Goal: Task Accomplishment & Management: Complete application form

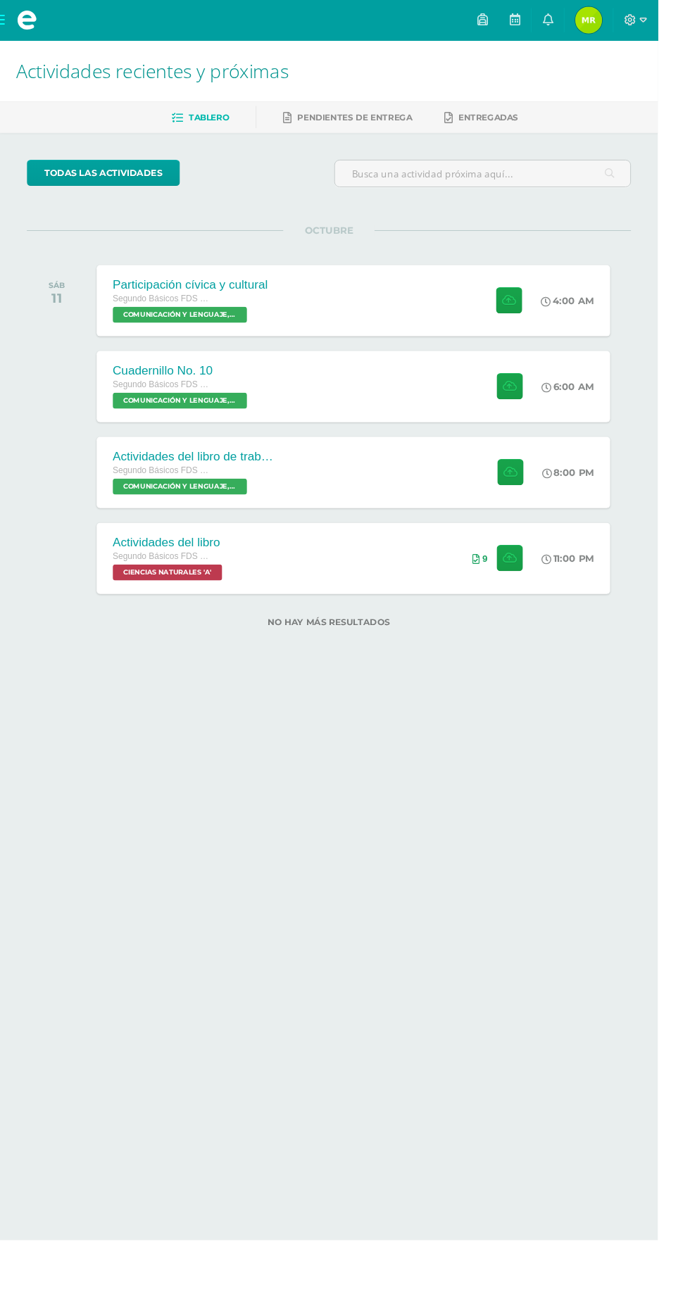
click at [605, 380] on div "6:00 AM" at bounding box center [602, 405] width 75 height 75
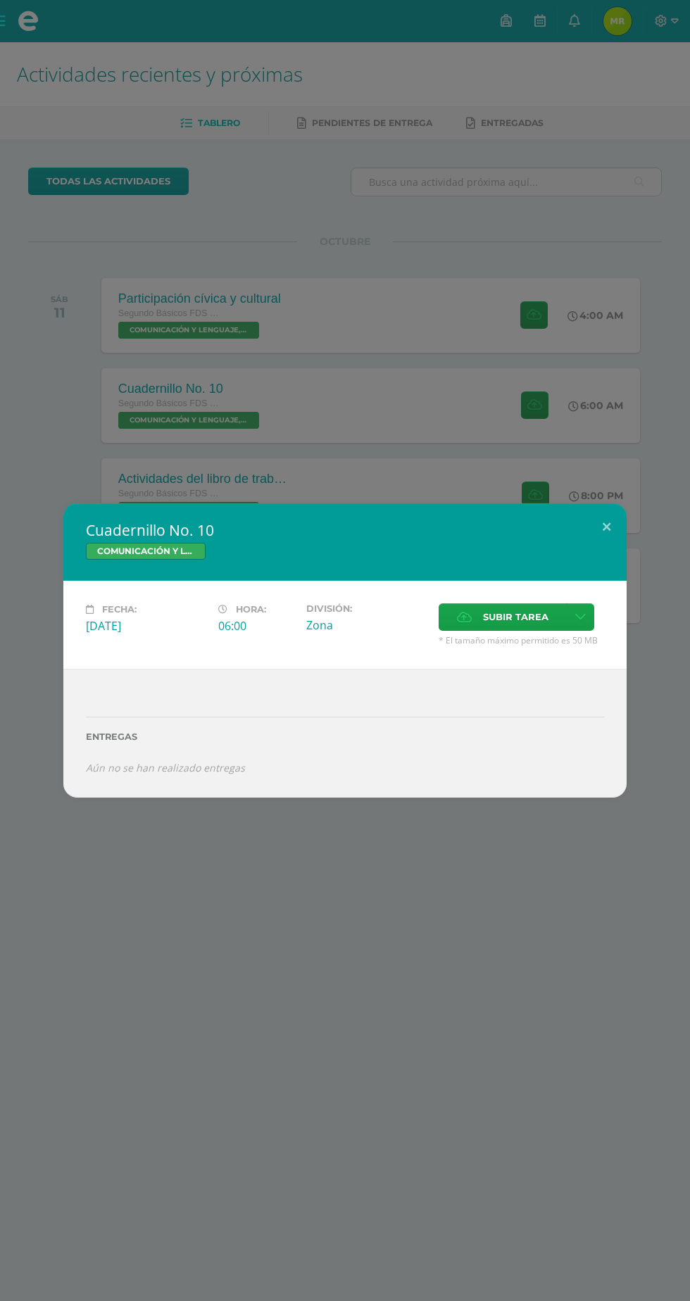
click at [518, 616] on span "Subir tarea" at bounding box center [515, 617] width 65 height 26
click at [0, 0] on input "Subir tarea" at bounding box center [0, 0] width 0 height 0
click at [498, 234] on div "Cuadernillo No. 10 COMUNICACIÓN Y LENGUAJE, IDIOMA ESPAÑOL Fecha: Sábado 11 de …" at bounding box center [345, 650] width 690 height 1301
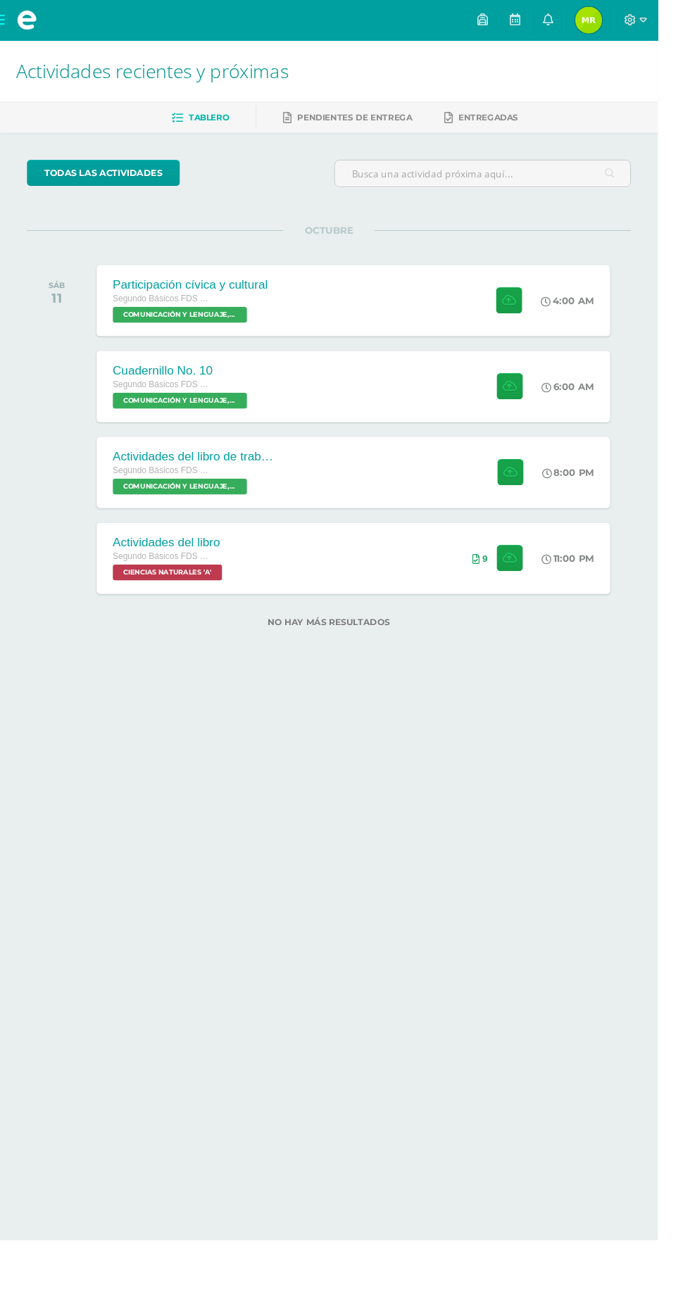
click at [596, 489] on div "8:00 PM" at bounding box center [596, 495] width 54 height 13
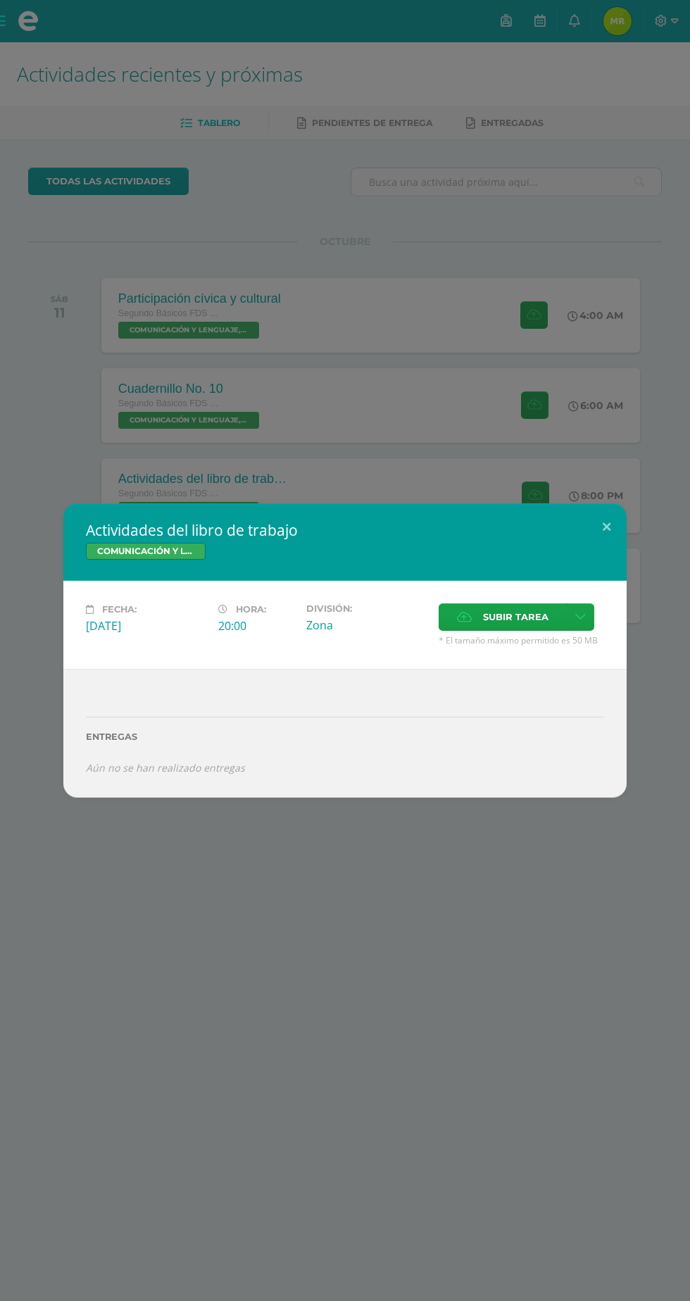
click at [501, 263] on div "Actividades del libro de trabajo COMUNICACIÓN Y LENGUAJE, IDIOMA ESPAÑOL Fecha:…" at bounding box center [345, 650] width 690 height 1301
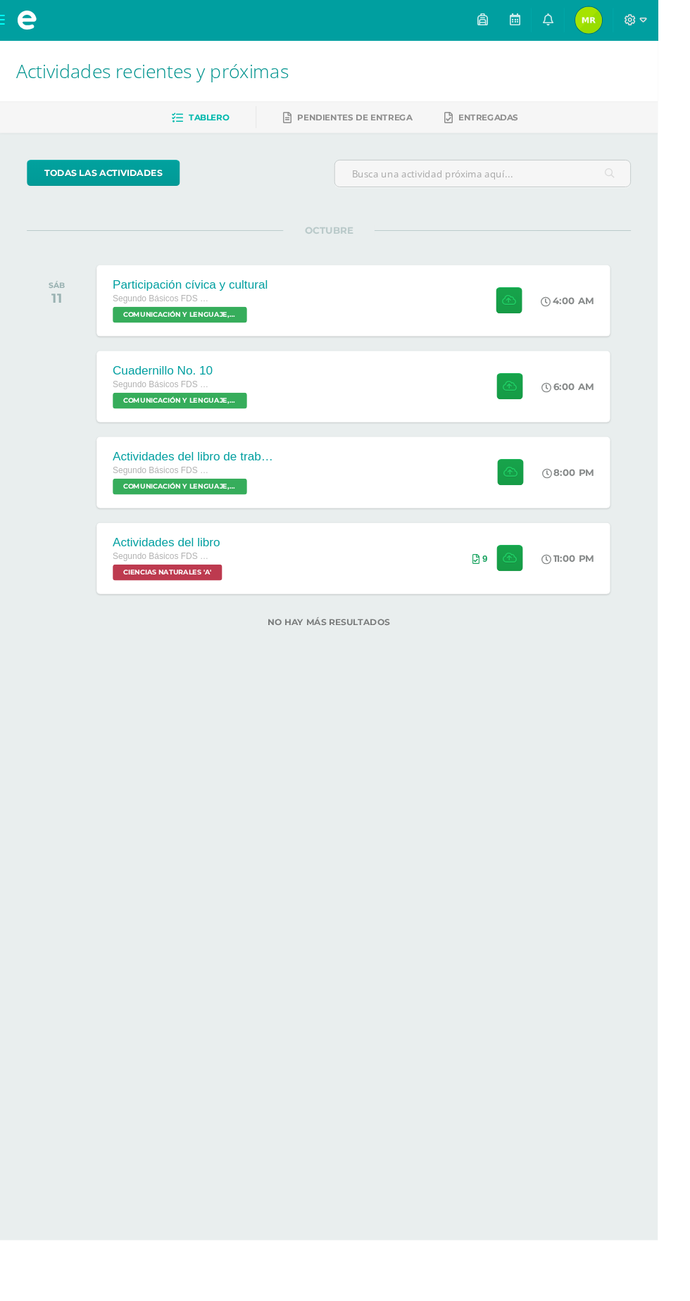
click at [536, 531] on div at bounding box center [532, 495] width 68 height 75
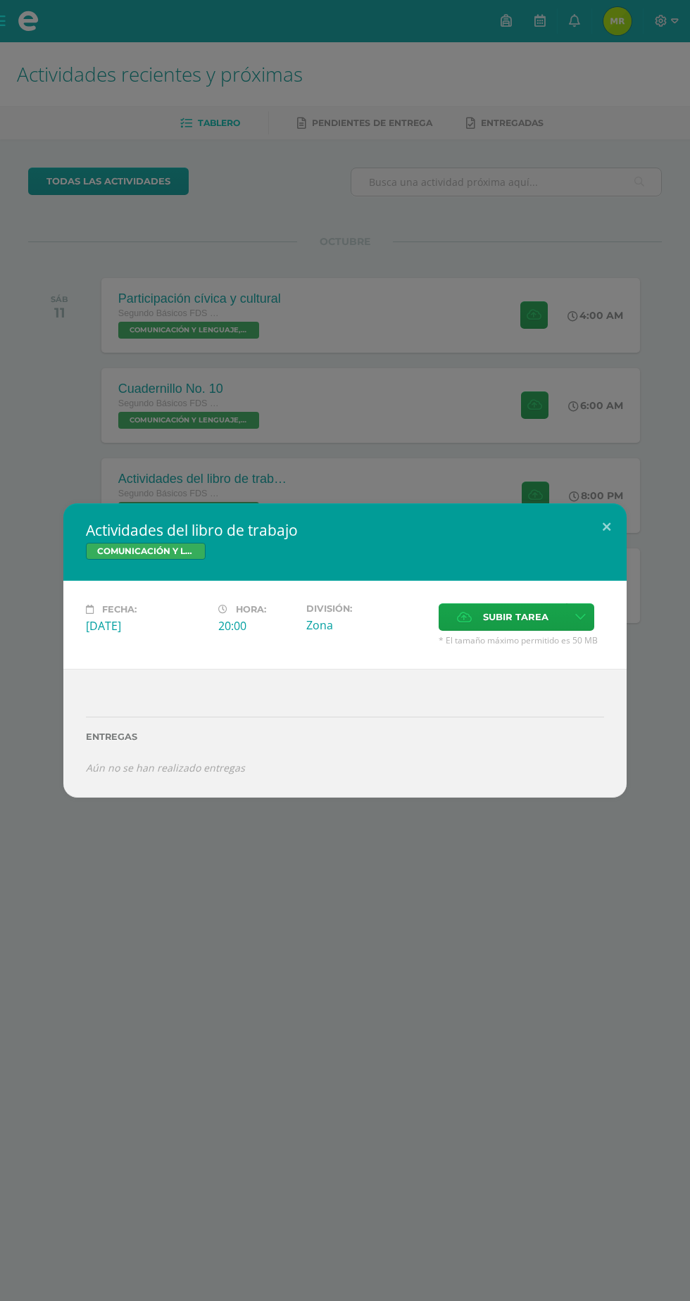
click at [511, 308] on div "Actividades del libro de trabajo COMUNICACIÓN Y LENGUAJE, IDIOMA ESPAÑOL Fecha:…" at bounding box center [345, 650] width 690 height 1301
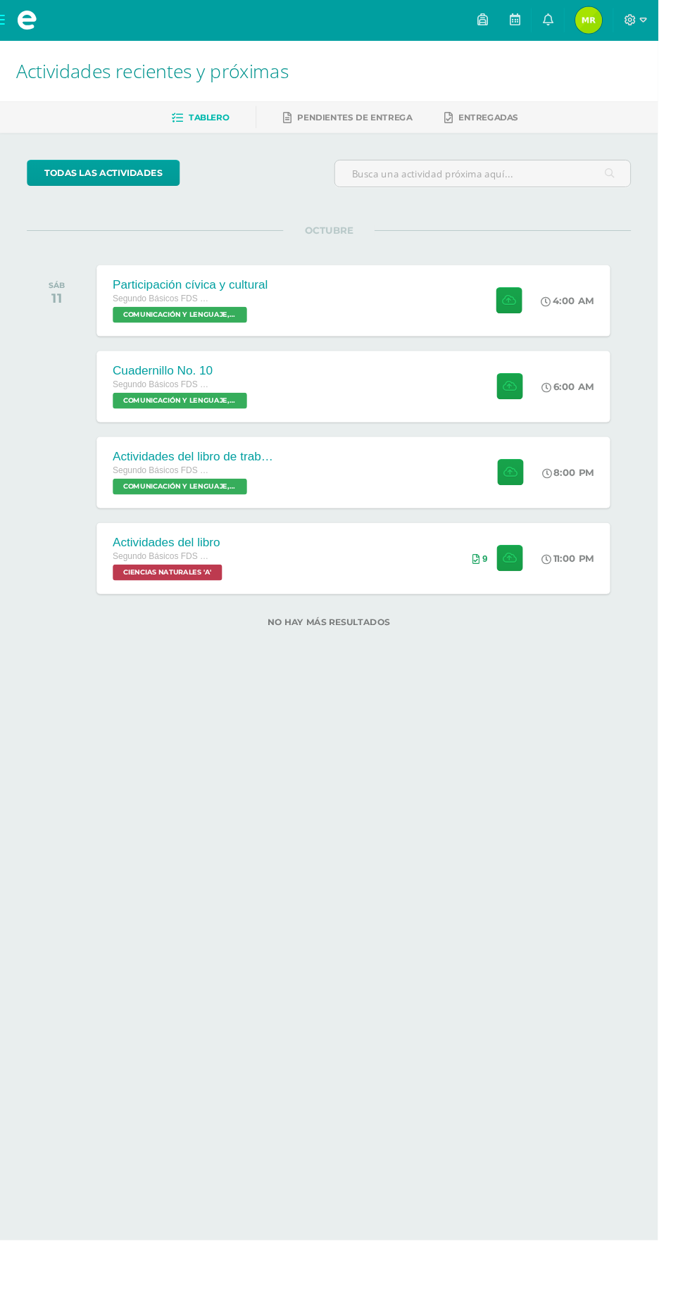
click at [596, 615] on div "11:00 PM" at bounding box center [602, 585] width 75 height 75
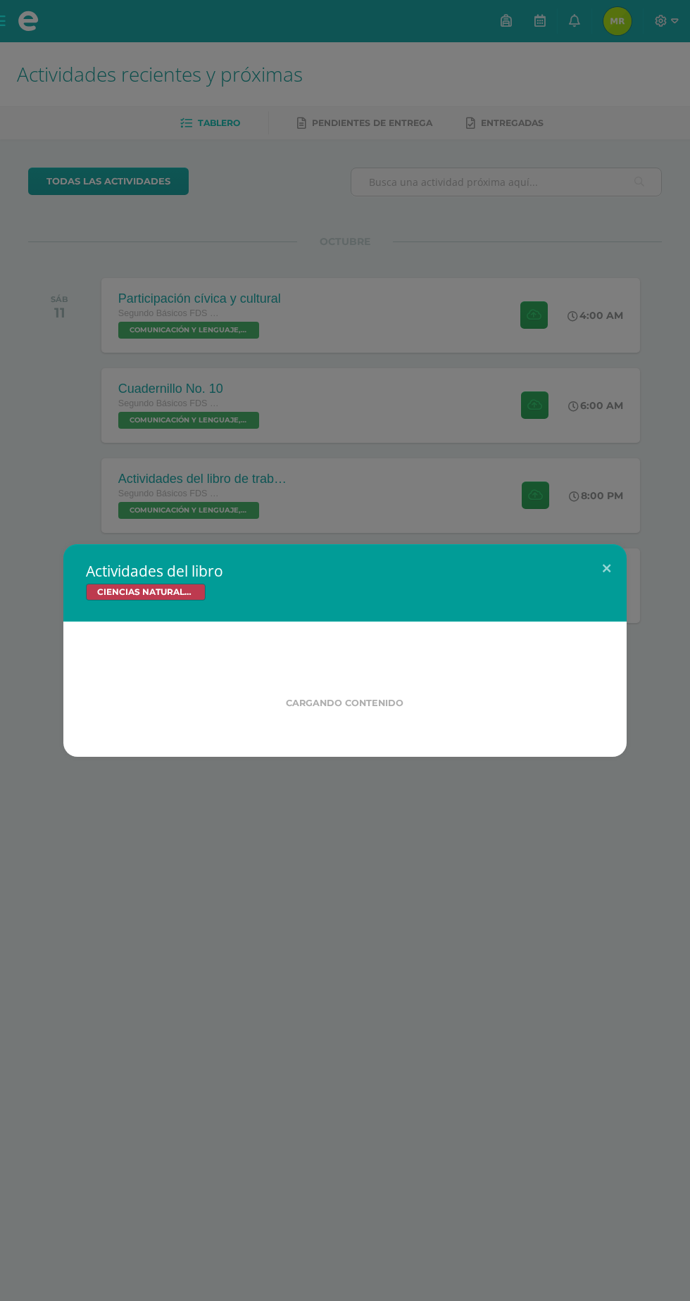
click at [529, 112] on div "Actividades del libro CIENCIAS NATURALES Cargando contenido Loading..." at bounding box center [345, 650] width 690 height 1301
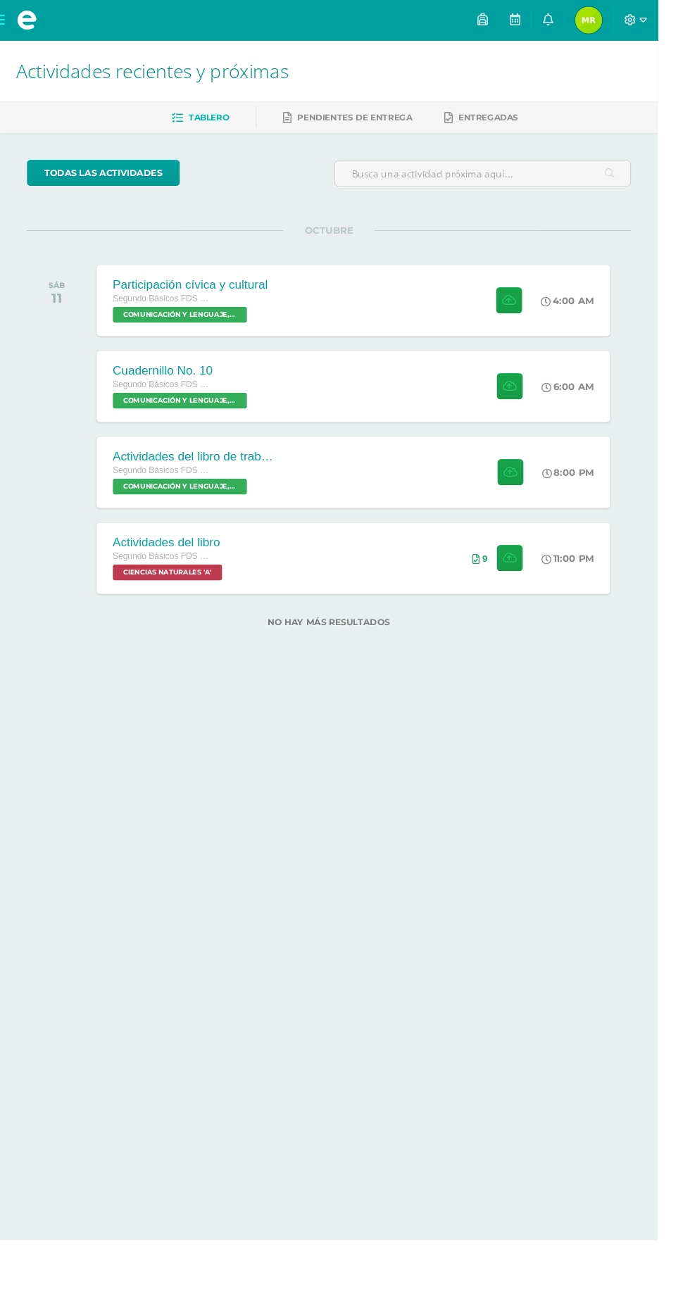
click at [570, 495] on icon at bounding box center [574, 496] width 11 height 11
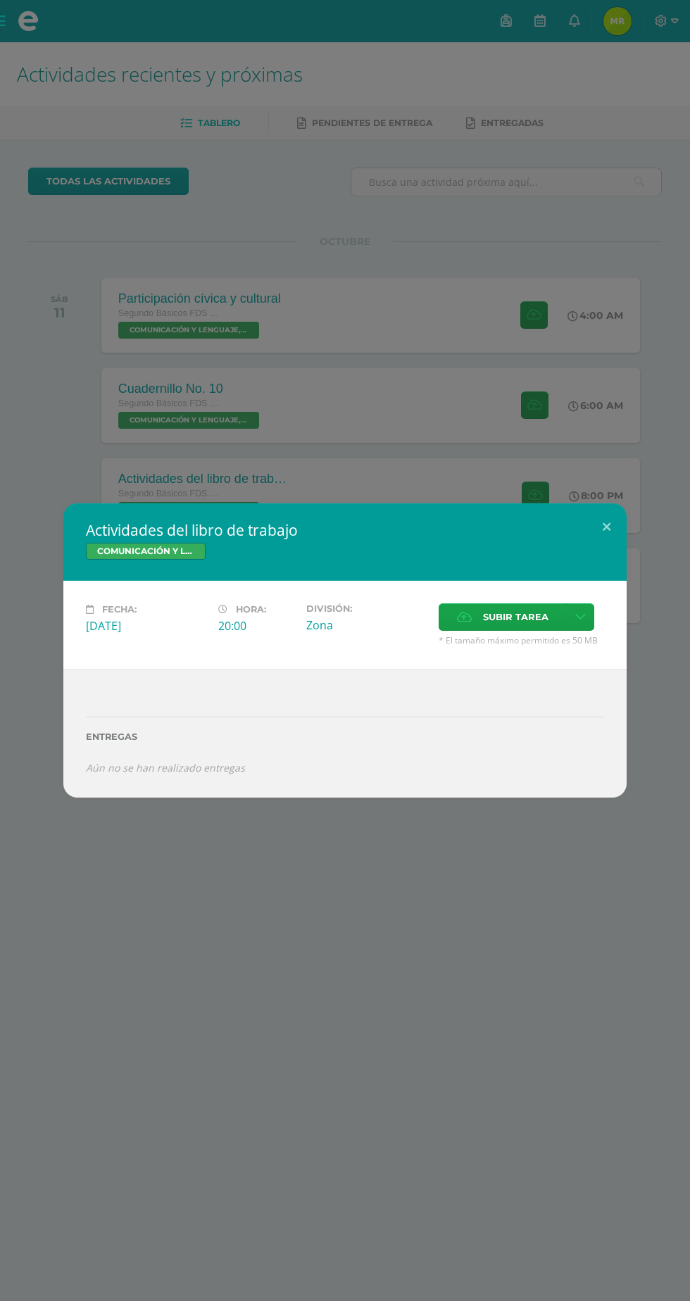
click at [505, 622] on span "Subir tarea" at bounding box center [515, 617] width 65 height 26
click at [0, 0] on input "Subir tarea" at bounding box center [0, 0] width 0 height 0
click at [596, 446] on div "Actividades del libro de trabajo COMUNICACIÓN Y LENGUAJE, IDIOMA ESPAÑOL Fecha:…" at bounding box center [345, 650] width 690 height 1301
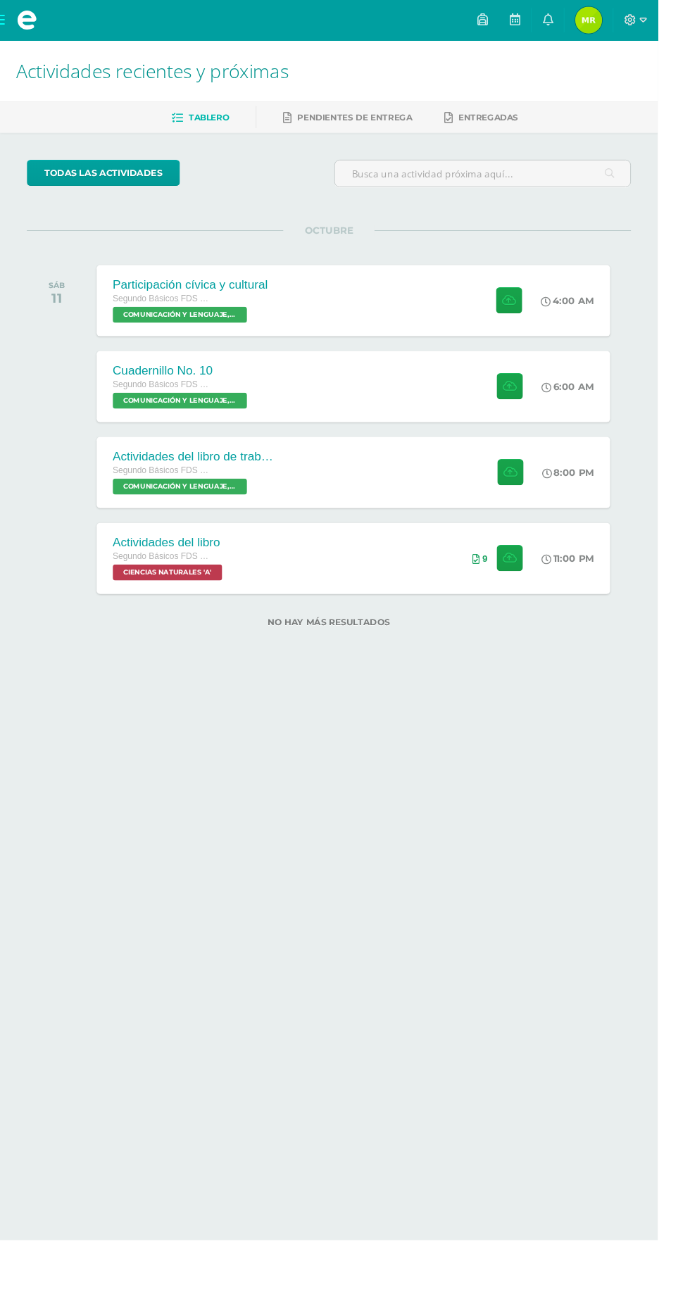
click at [595, 420] on div "6:00 AM" at bounding box center [602, 405] width 75 height 75
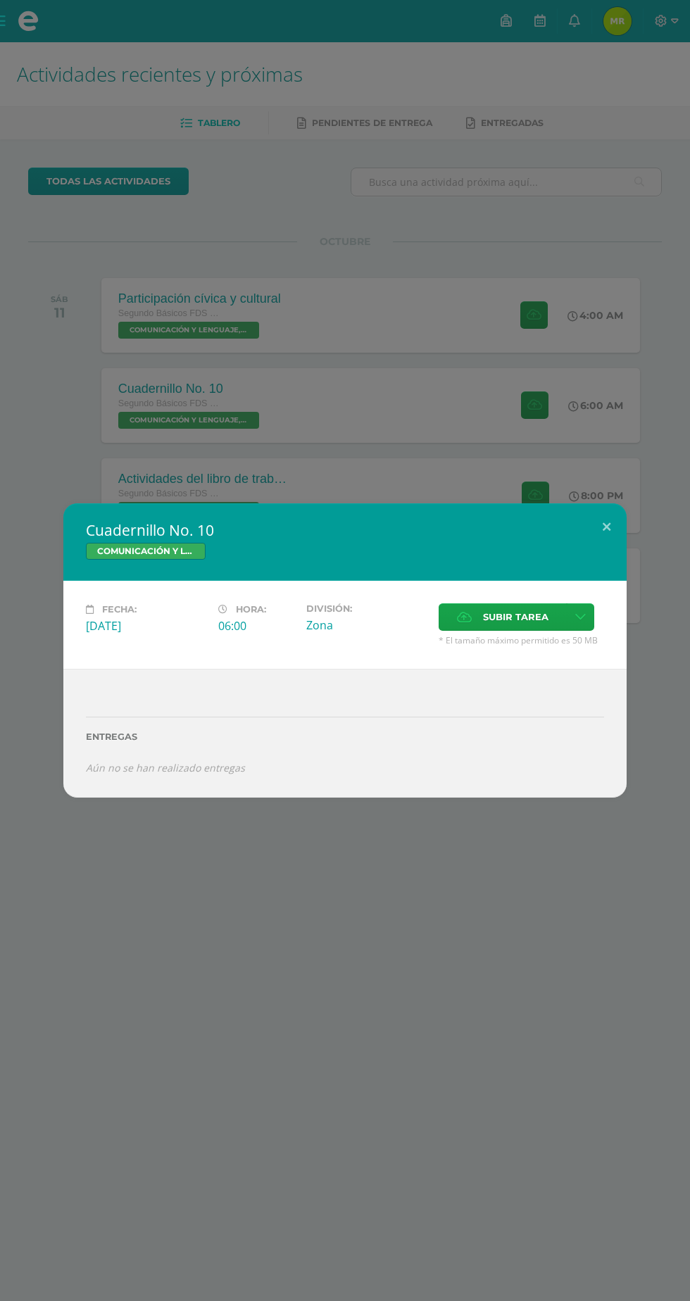
click at [491, 612] on span "Subir tarea" at bounding box center [515, 617] width 65 height 26
click at [0, 0] on input "Subir tarea" at bounding box center [0, 0] width 0 height 0
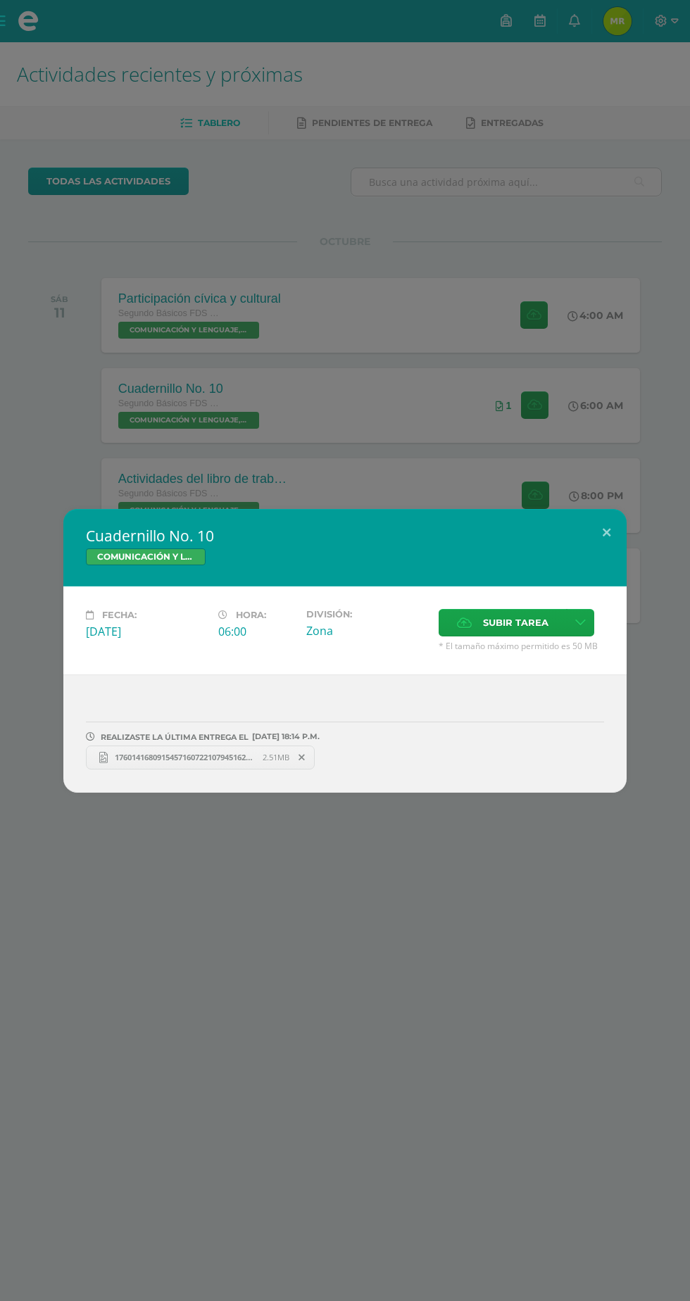
click at [441, 1130] on div "Cuadernillo No. 10 COMUNICACIÓN Y LENGUAJE, IDIOMA ESPAÑOL Fecha: Sábado 11 de …" at bounding box center [345, 650] width 690 height 1301
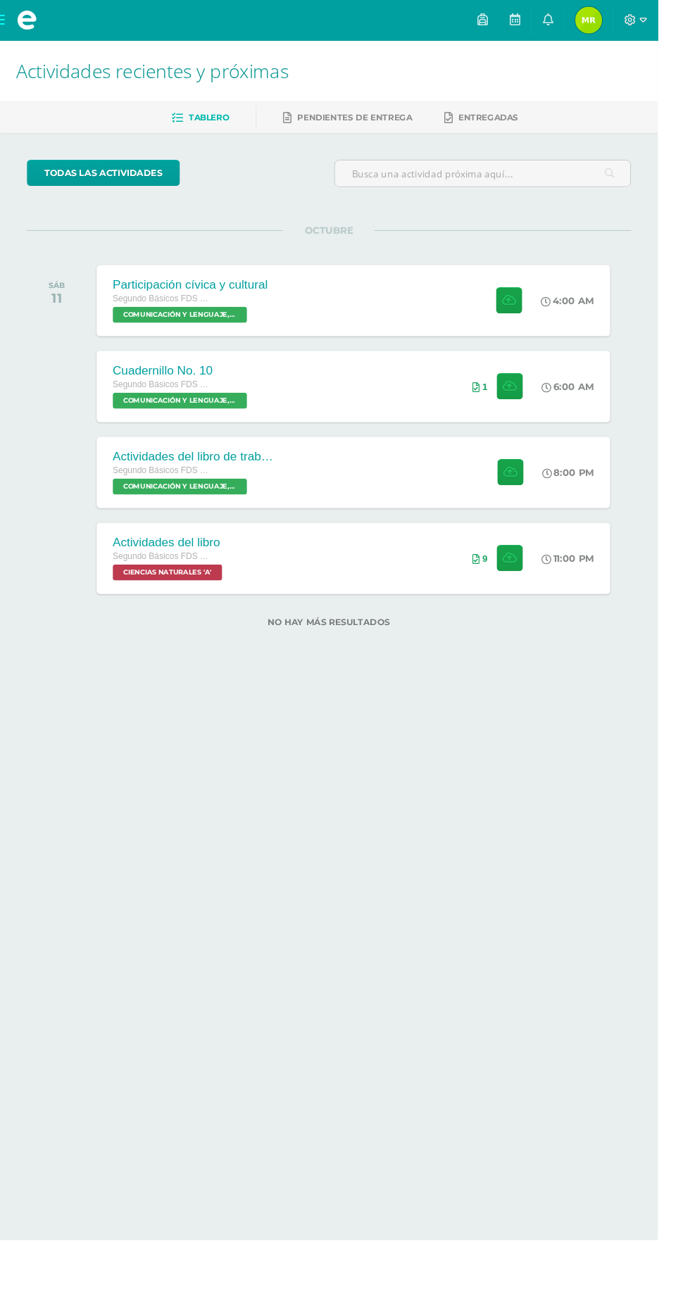
click at [575, 314] on icon at bounding box center [572, 316] width 11 height 11
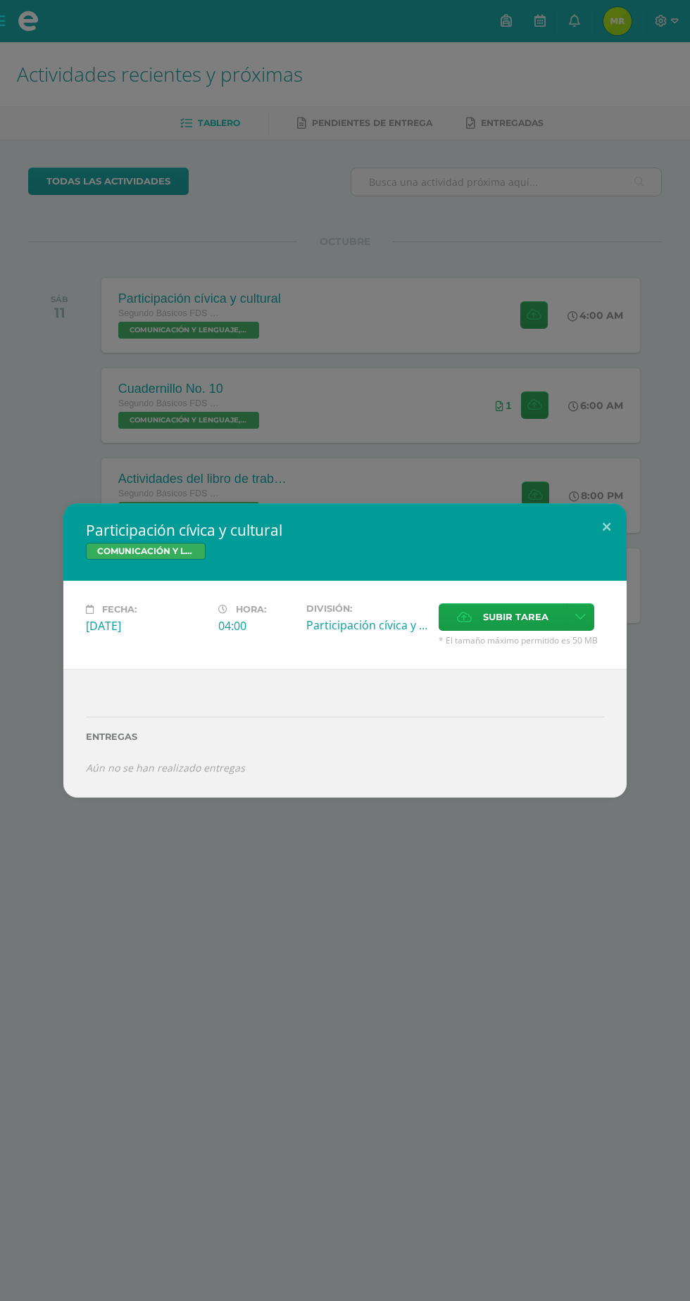
click at [497, 617] on span "Subir tarea" at bounding box center [515, 617] width 65 height 26
click at [0, 0] on input "Subir tarea" at bounding box center [0, 0] width 0 height 0
click at [543, 313] on div "Participación cívica y cultural COMUNICACIÓN Y LENGUAJE, IDIOMA ESPAÑOL Fecha: …" at bounding box center [345, 650] width 690 height 1301
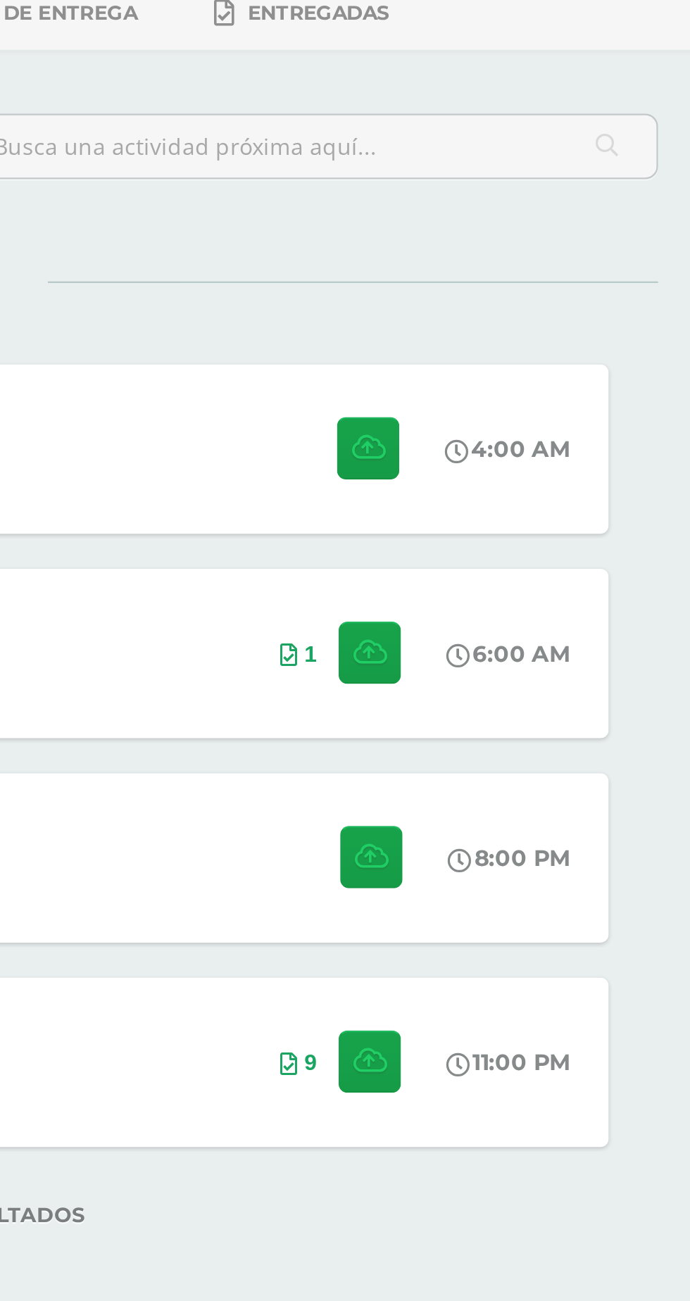
click at [579, 404] on link at bounding box center [574, 405] width 12 height 13
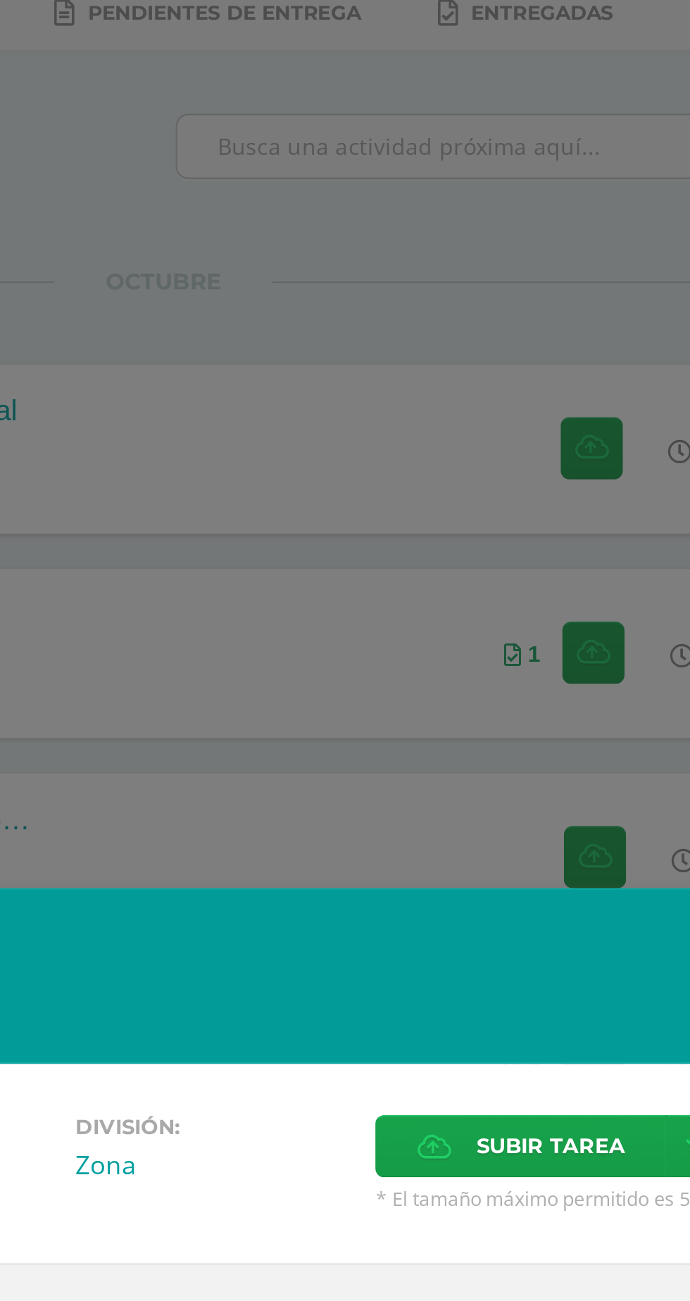
click at [498, 634] on span "Subir tarea" at bounding box center [515, 623] width 65 height 26
click at [0, 0] on input "Subir tarea" at bounding box center [0, 0] width 0 height 0
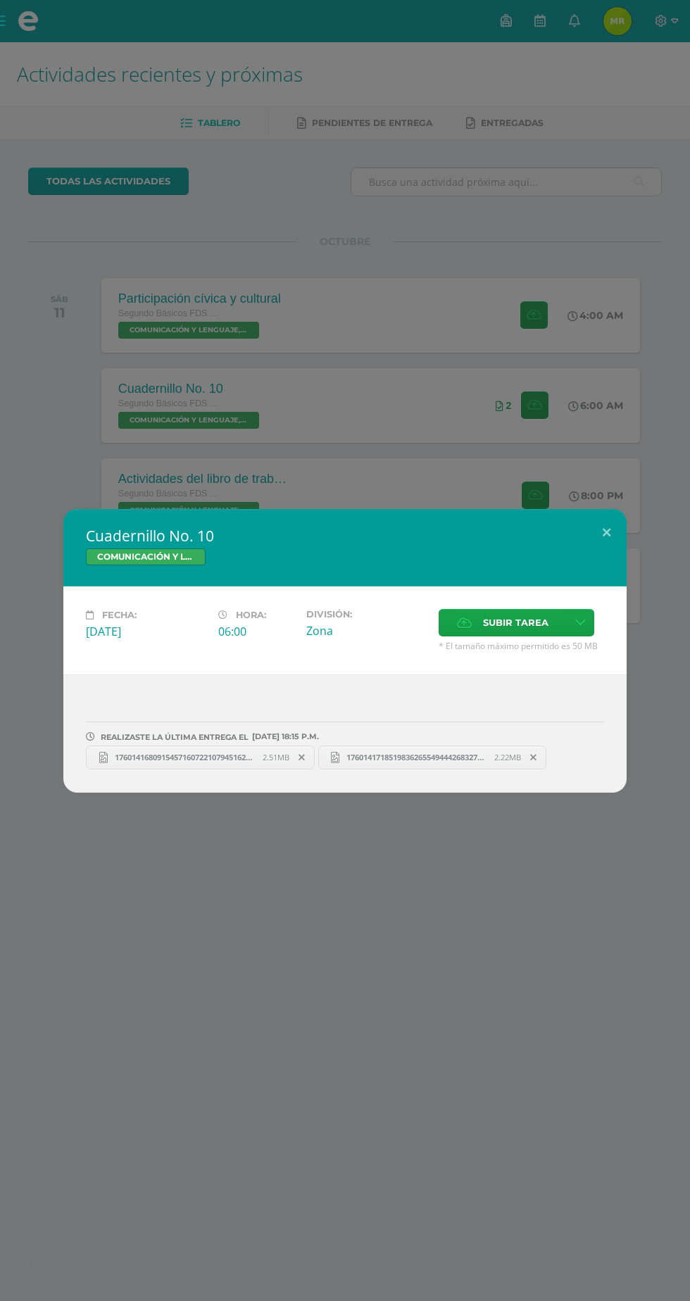
click at [532, 998] on div "Cuadernillo No. 10 COMUNICACIÓN Y LENGUAJE, IDIOMA ESPAÑOL Fecha: Sábado 11 de …" at bounding box center [345, 650] width 690 height 1301
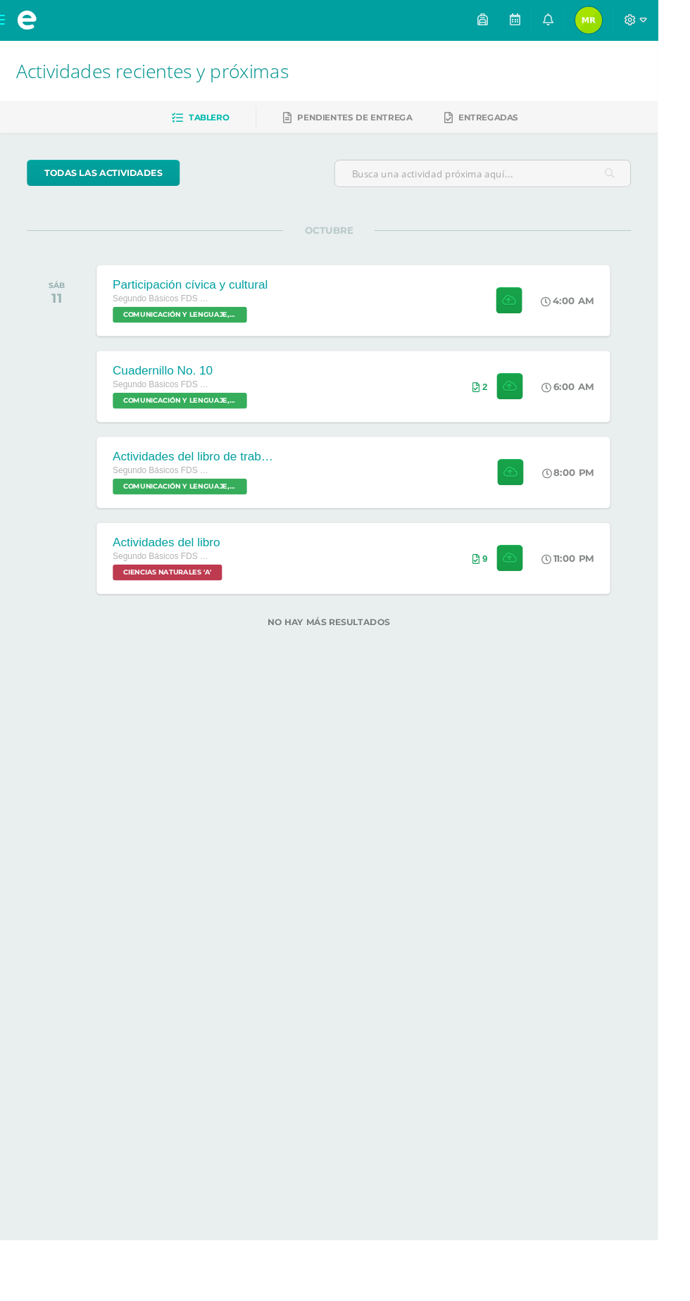
click at [576, 314] on icon at bounding box center [572, 316] width 11 height 11
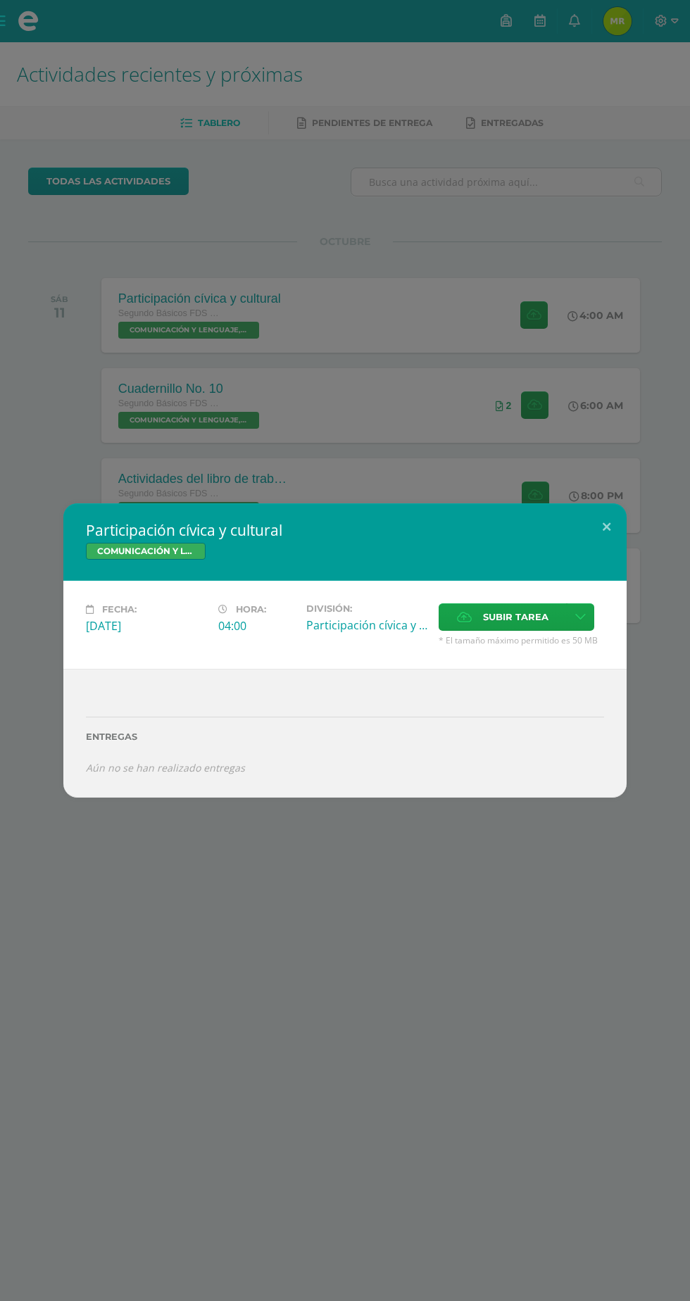
click at [497, 610] on span "Subir tarea" at bounding box center [515, 617] width 65 height 26
click at [0, 0] on input "Subir tarea" at bounding box center [0, 0] width 0 height 0
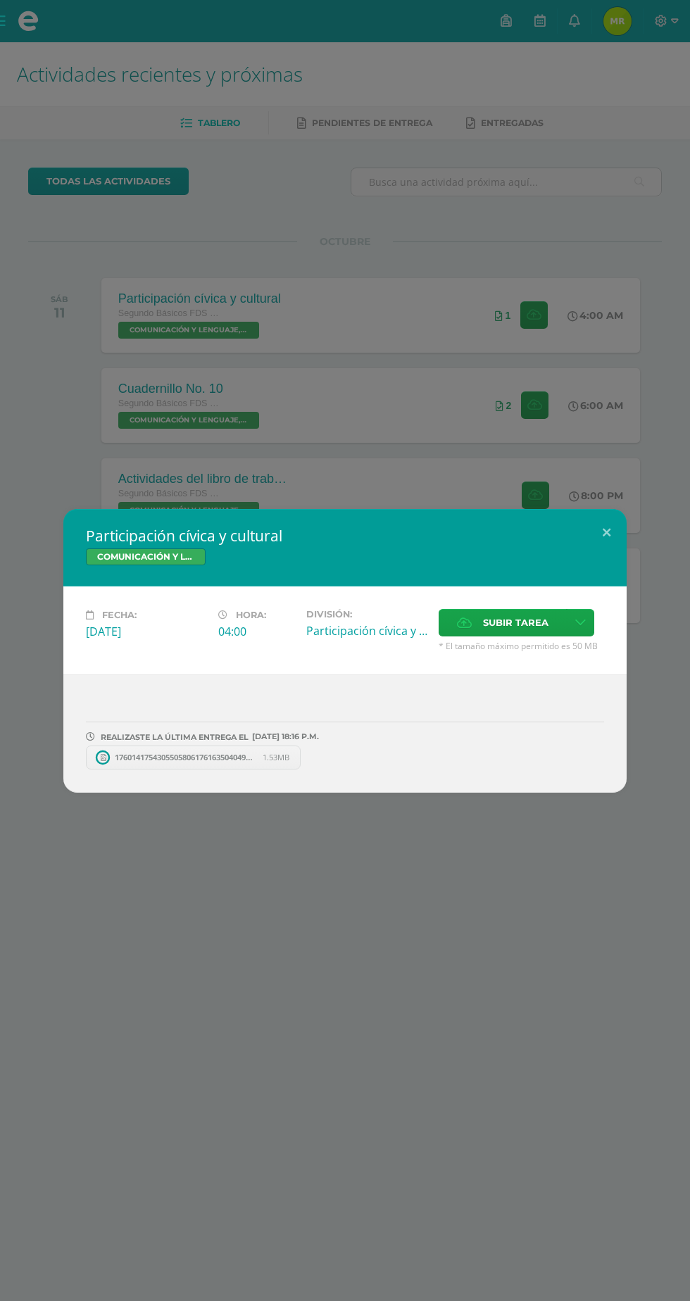
click at [635, 351] on div "Participación cívica y cultural COMUNICACIÓN Y LENGUAJE, IDIOMA ESPAÑOL Fecha: …" at bounding box center [345, 650] width 690 height 1301
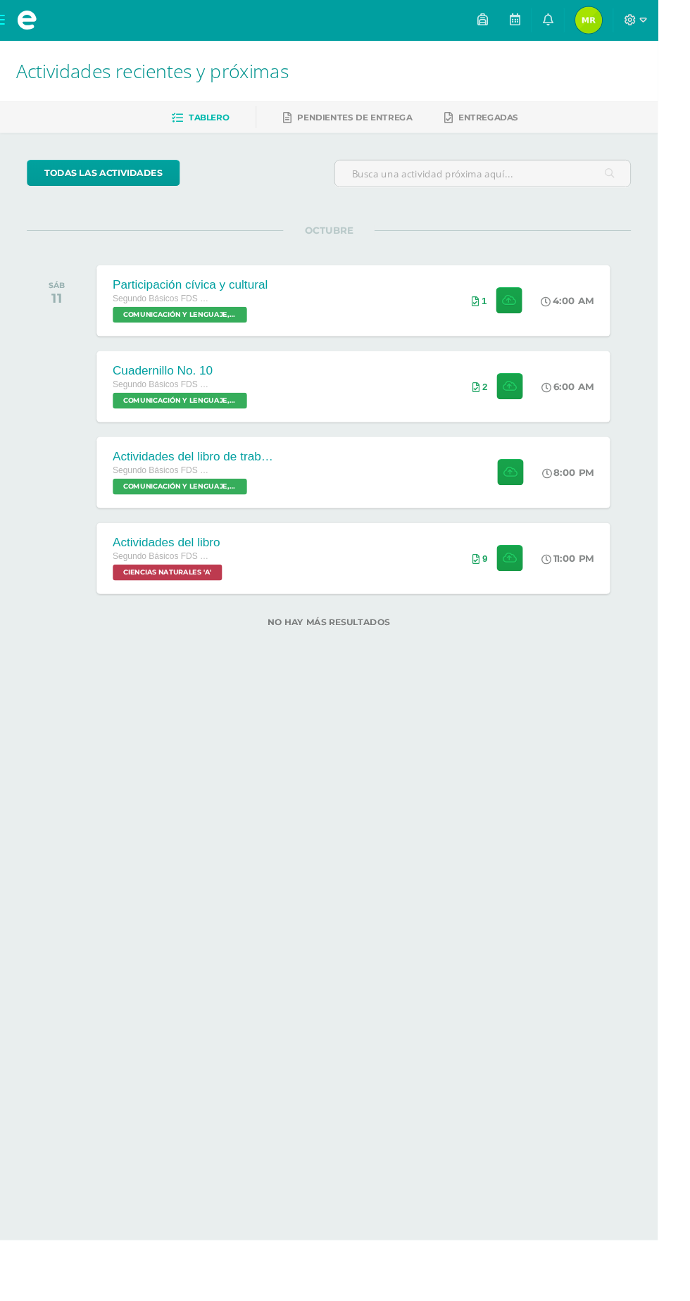
click at [572, 494] on icon at bounding box center [574, 496] width 11 height 11
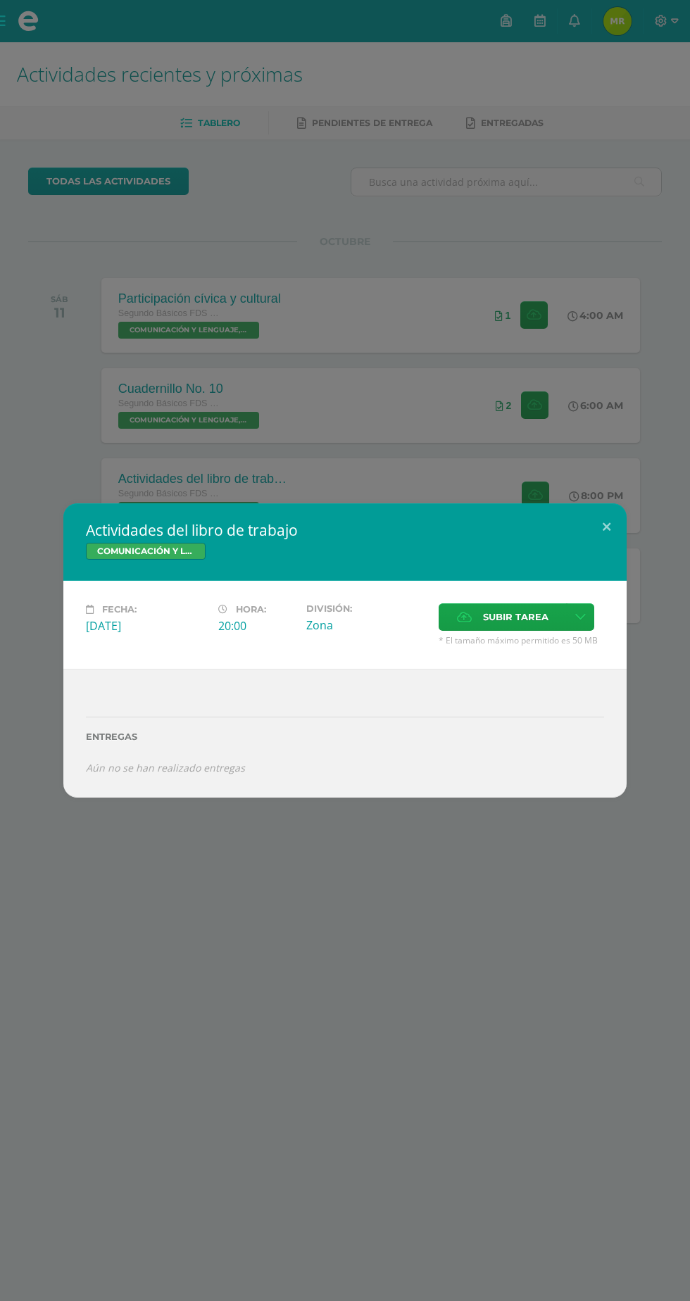
click at [342, 941] on div "Actividades del libro de trabajo COMUNICACIÓN Y LENGUAJE, IDIOMA ESPAÑOL Fecha:…" at bounding box center [345, 650] width 690 height 1301
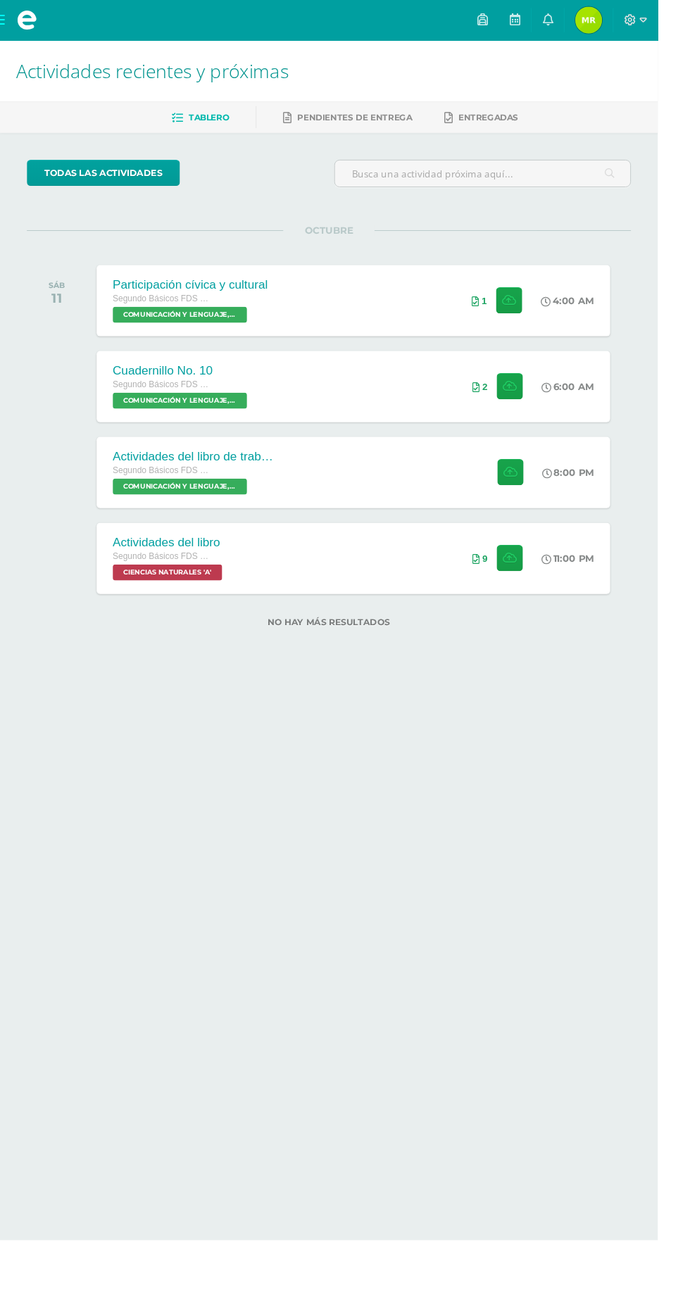
click at [577, 494] on icon at bounding box center [574, 496] width 11 height 11
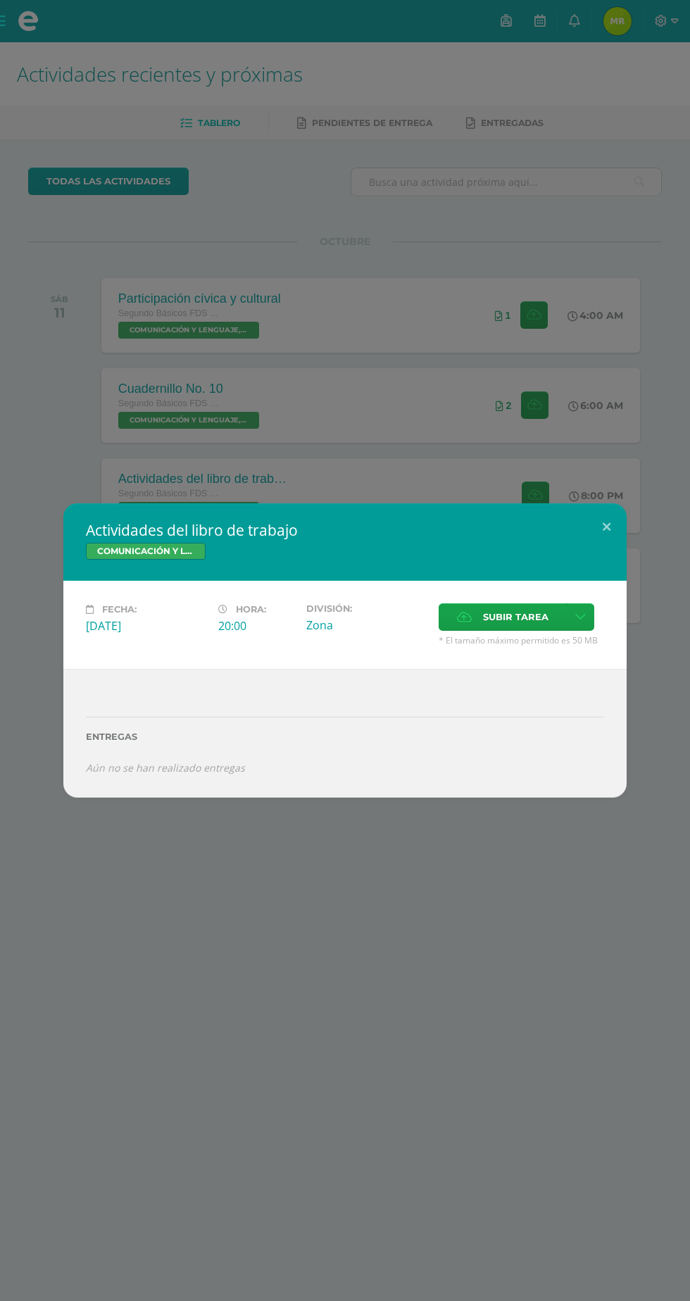
click at [344, 1021] on div "Actividades del libro de trabajo COMUNICACIÓN Y LENGUAJE, IDIOMA ESPAÑOL Fecha:…" at bounding box center [345, 650] width 690 height 1301
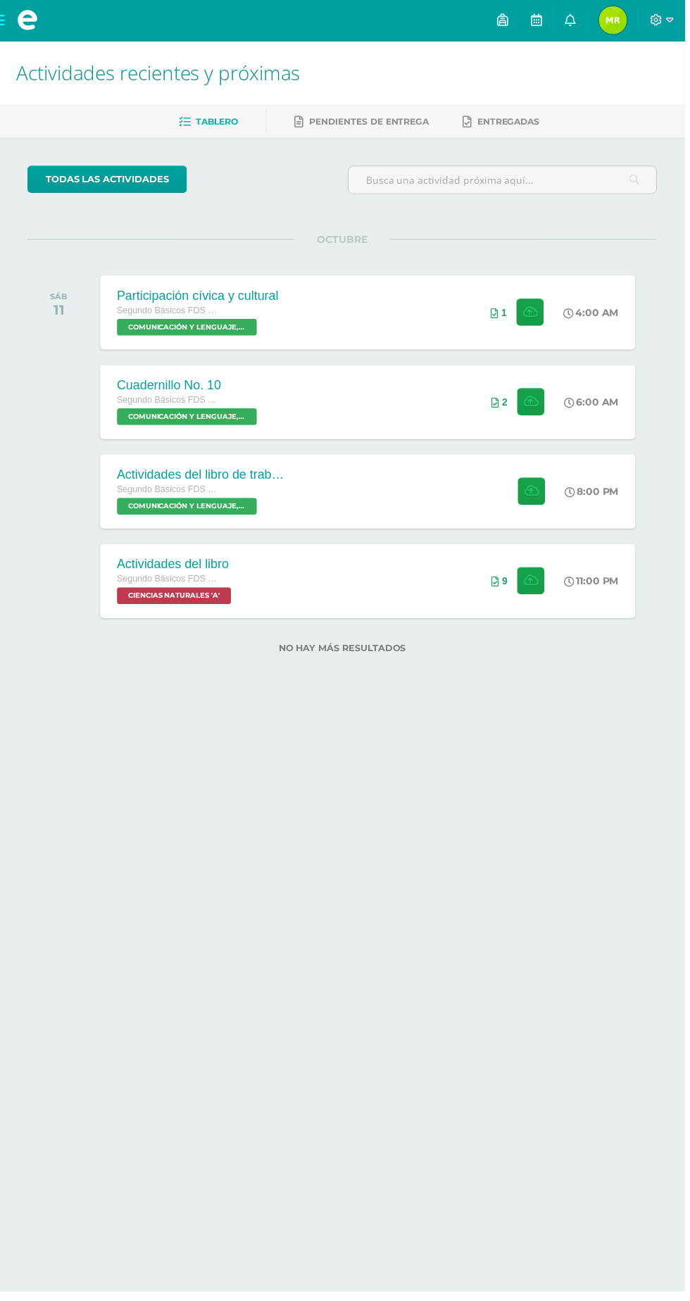
click at [612, 491] on div "8:00 PM" at bounding box center [596, 495] width 54 height 13
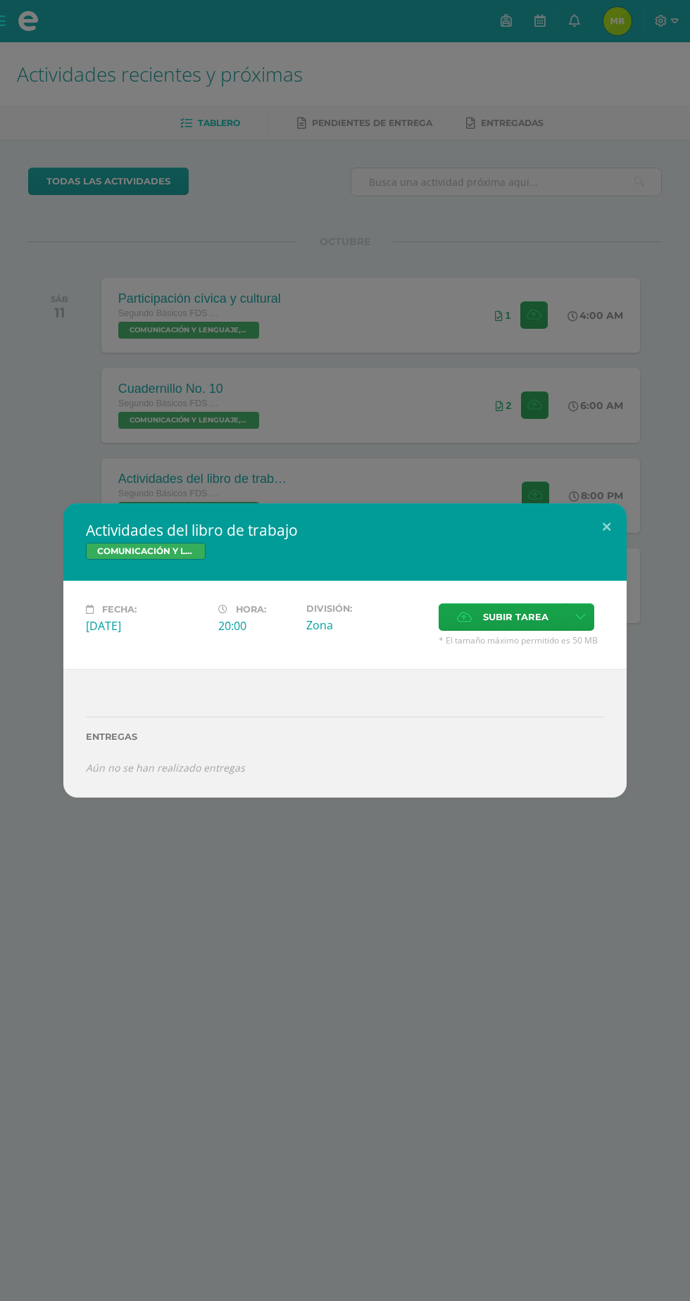
click at [494, 1109] on div "Actividades del libro de trabajo COMUNICACIÓN Y LENGUAJE, IDIOMA ESPAÑOL Fecha:…" at bounding box center [345, 650] width 690 height 1301
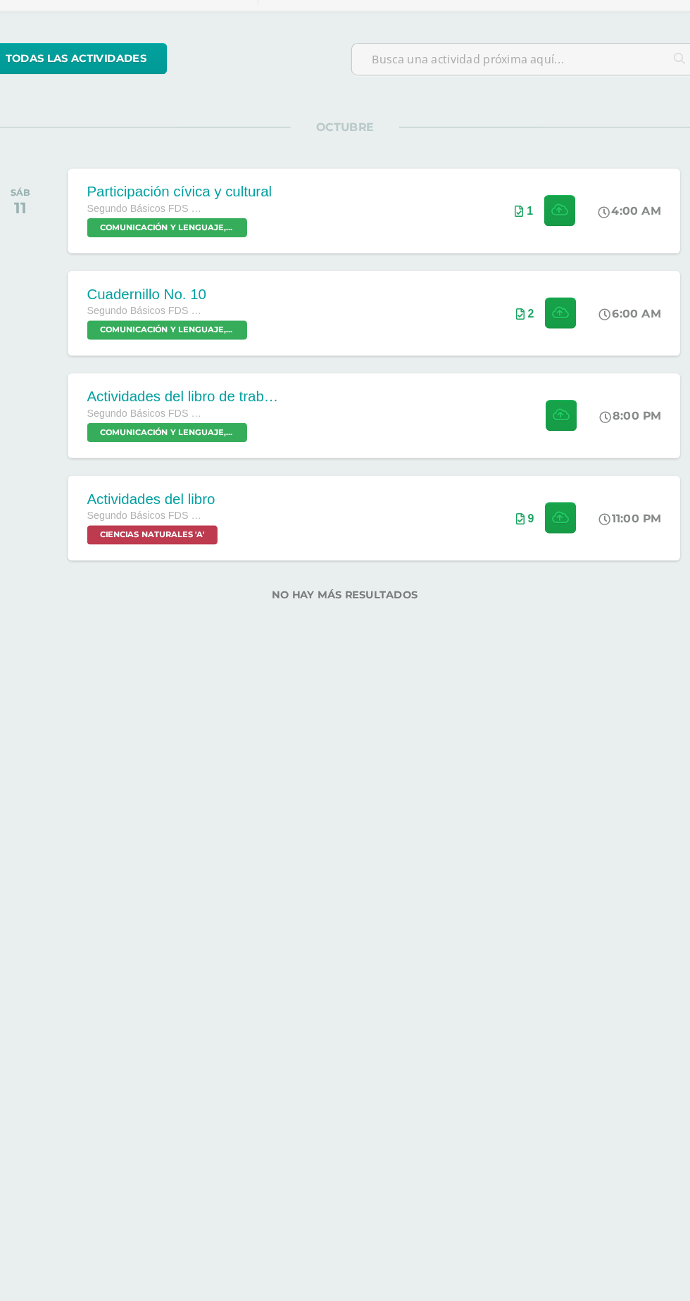
click at [491, 502] on div "Actividades del libro de trabajo Segundo Básicos FDS Sábado COMUNICACIÓN Y LENG…" at bounding box center [370, 495] width 539 height 75
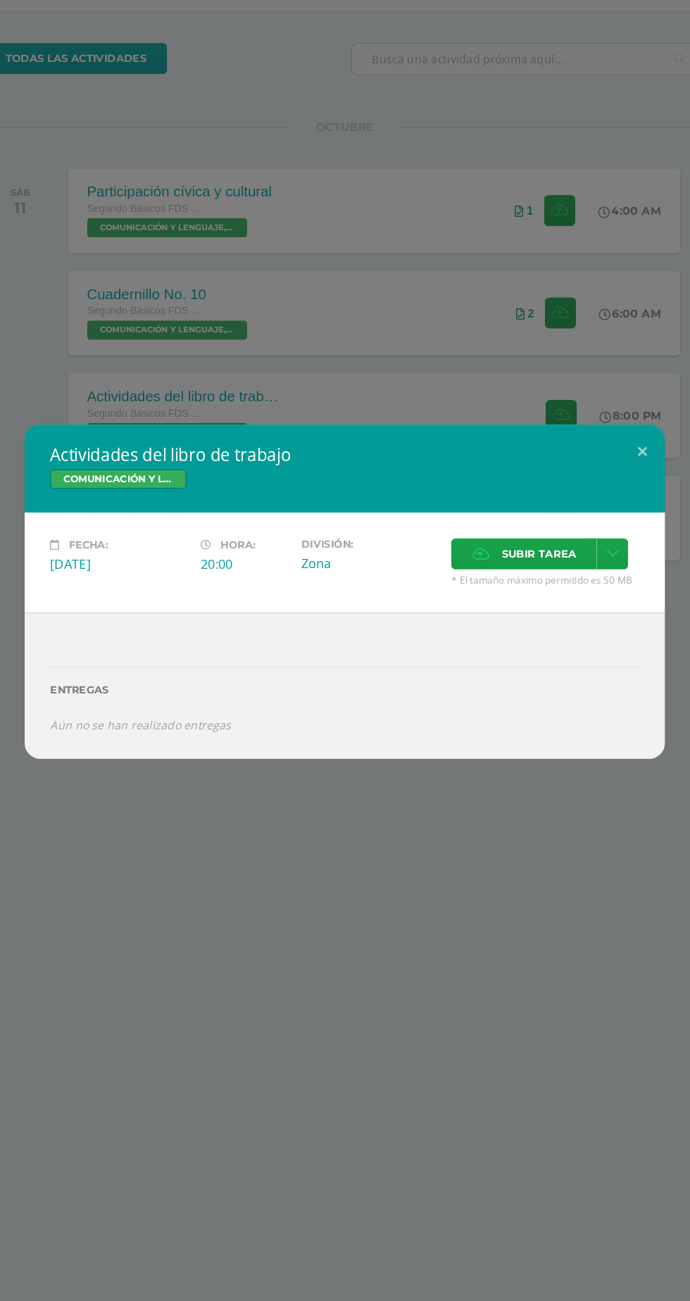
click at [394, 948] on div "Actividades del libro de trabajo COMUNICACIÓN Y LENGUAJE, IDIOMA ESPAÑOL Fecha:…" at bounding box center [345, 650] width 690 height 1301
